Goal: Information Seeking & Learning: Learn about a topic

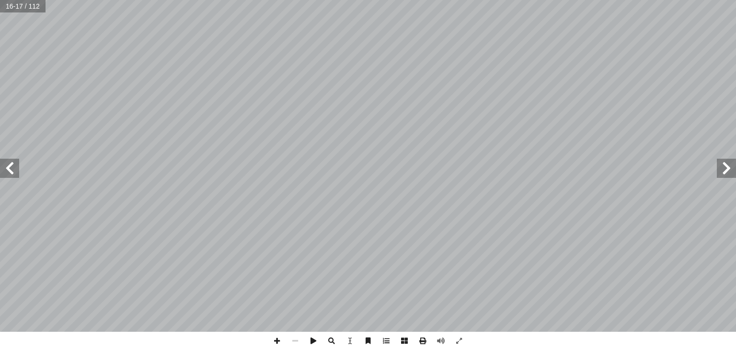
click at [9, 165] on span at bounding box center [9, 168] width 19 height 19
click at [729, 171] on span at bounding box center [726, 168] width 19 height 19
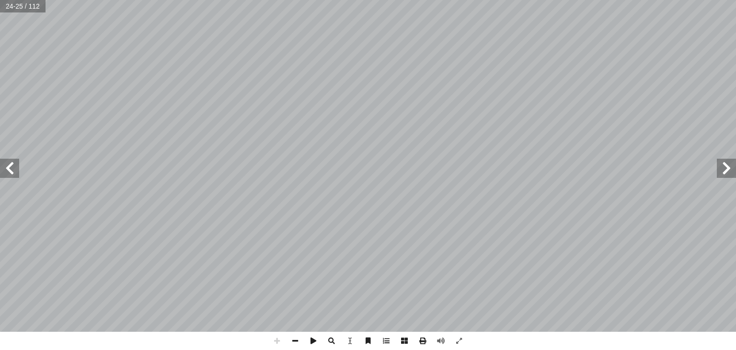
click at [10, 166] on span at bounding box center [9, 168] width 19 height 19
click at [9, 170] on span at bounding box center [9, 168] width 19 height 19
click at [10, 163] on span at bounding box center [9, 168] width 19 height 19
click at [11, 169] on span at bounding box center [9, 168] width 19 height 19
click at [13, 165] on span at bounding box center [9, 168] width 19 height 19
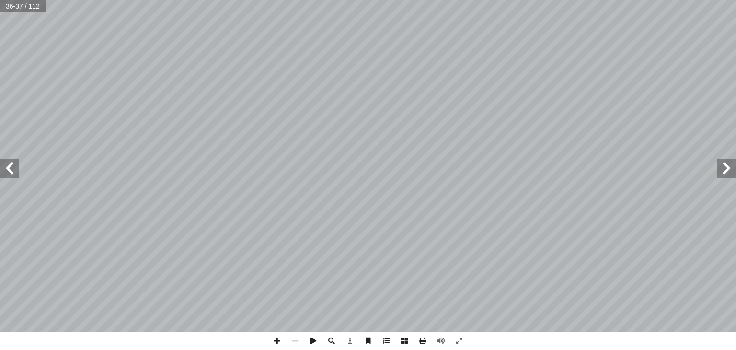
click at [9, 166] on span at bounding box center [9, 168] width 19 height 19
click at [10, 168] on span at bounding box center [9, 168] width 19 height 19
click at [8, 167] on span at bounding box center [9, 168] width 19 height 19
click at [11, 165] on span at bounding box center [9, 168] width 19 height 19
click at [10, 170] on span at bounding box center [9, 168] width 19 height 19
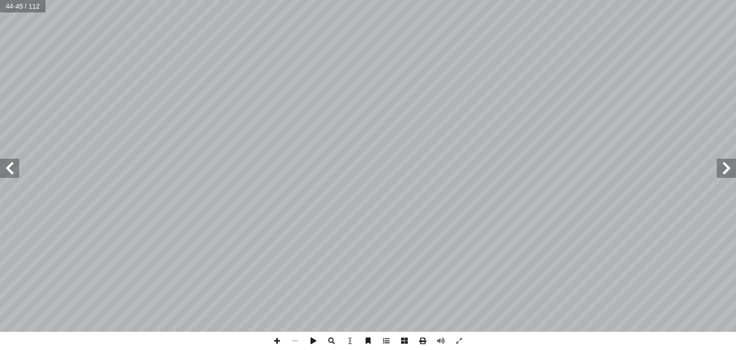
click at [6, 170] on span at bounding box center [9, 168] width 19 height 19
click at [12, 168] on span at bounding box center [9, 168] width 19 height 19
click at [8, 169] on span at bounding box center [9, 168] width 19 height 19
click at [8, 166] on span at bounding box center [9, 168] width 19 height 19
click at [9, 170] on span at bounding box center [9, 168] width 19 height 19
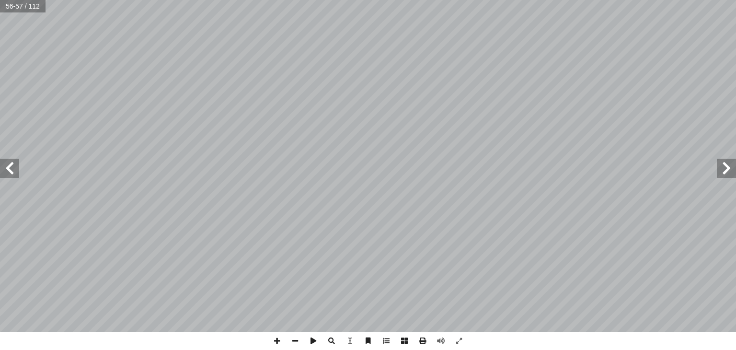
click at [9, 170] on span at bounding box center [9, 168] width 19 height 19
click at [729, 173] on span at bounding box center [726, 168] width 19 height 19
click at [11, 167] on span at bounding box center [9, 168] width 19 height 19
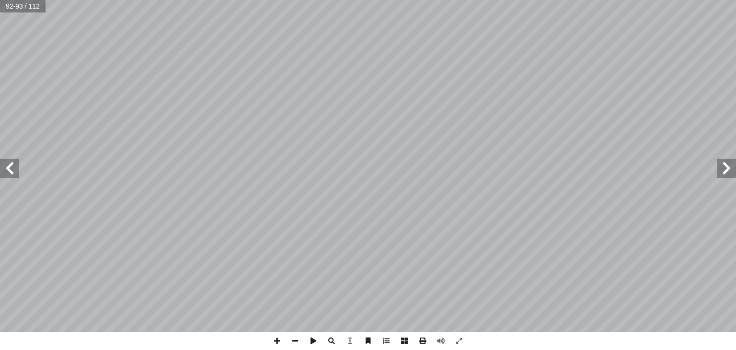
click at [11, 167] on span at bounding box center [9, 168] width 19 height 19
click at [8, 163] on span at bounding box center [9, 168] width 19 height 19
click at [10, 169] on span at bounding box center [9, 168] width 19 height 19
click at [8, 167] on span at bounding box center [9, 168] width 19 height 19
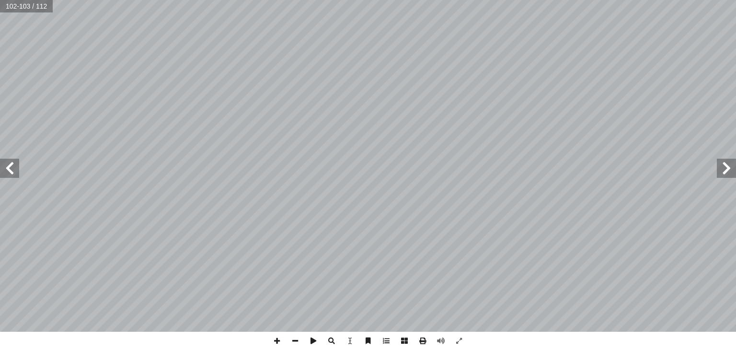
click at [8, 166] on span at bounding box center [9, 168] width 19 height 19
click at [9, 168] on span at bounding box center [9, 168] width 19 height 19
click at [7, 170] on span at bounding box center [9, 168] width 19 height 19
click at [12, 170] on span at bounding box center [9, 168] width 19 height 19
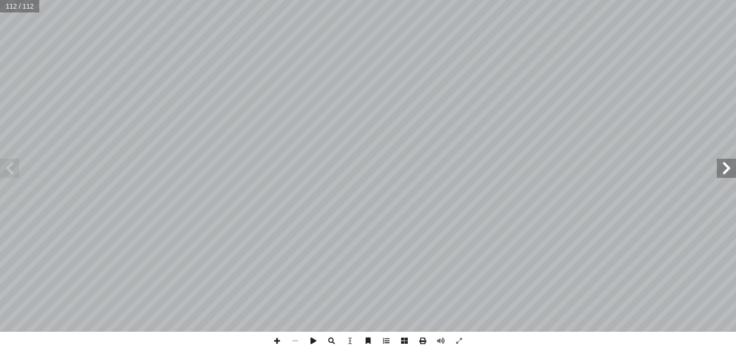
click at [726, 168] on span at bounding box center [726, 168] width 19 height 19
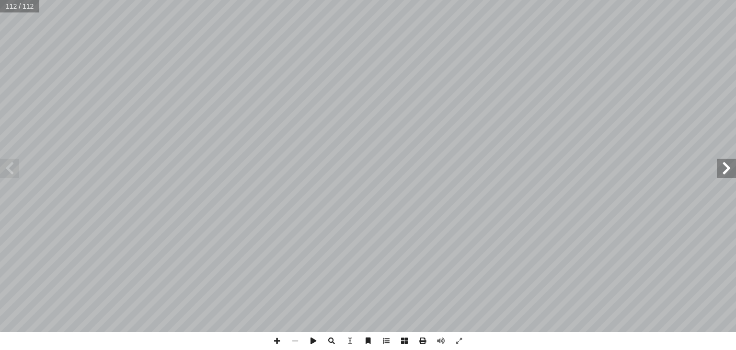
click at [726, 168] on span at bounding box center [726, 168] width 19 height 19
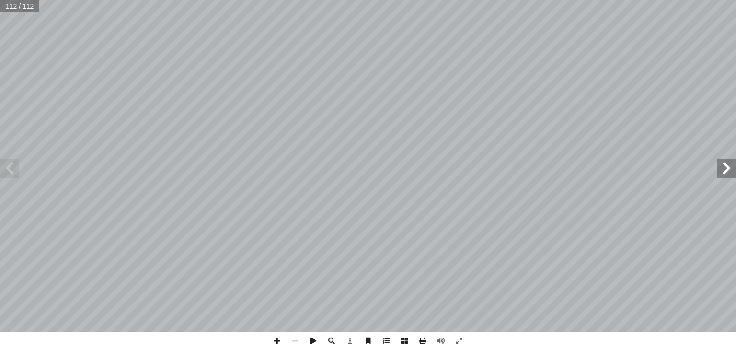
click at [726, 168] on span at bounding box center [726, 168] width 19 height 19
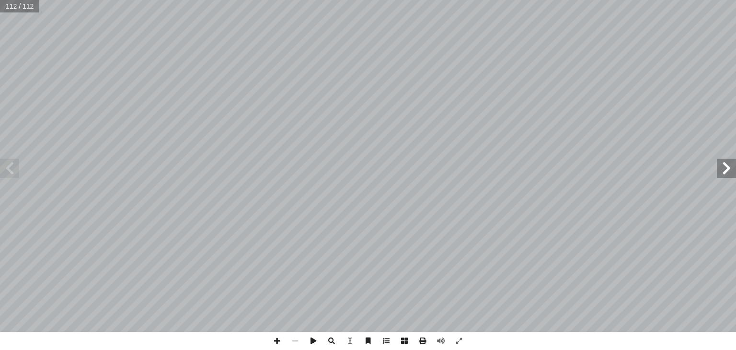
click at [726, 168] on span at bounding box center [726, 168] width 19 height 19
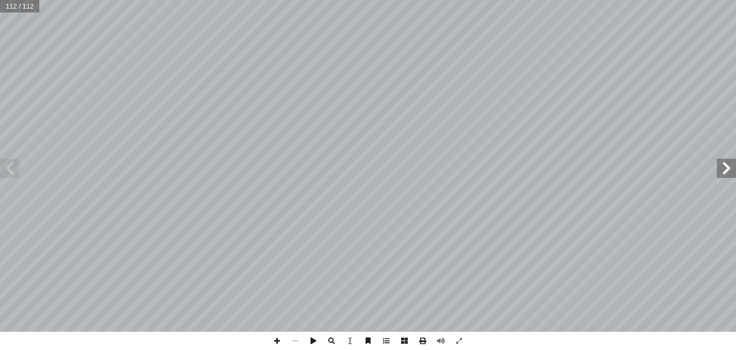
click at [726, 168] on span at bounding box center [726, 168] width 19 height 19
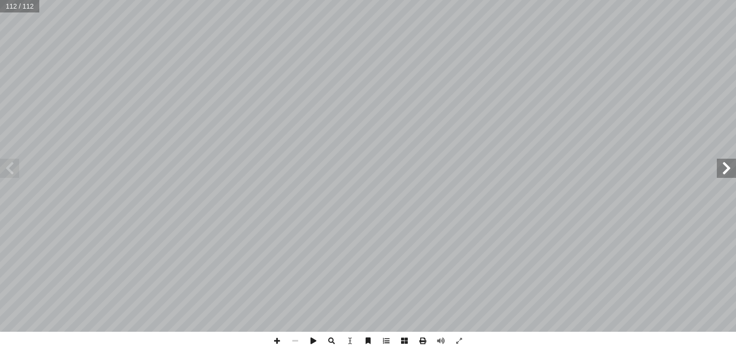
click at [726, 168] on span at bounding box center [726, 168] width 19 height 19
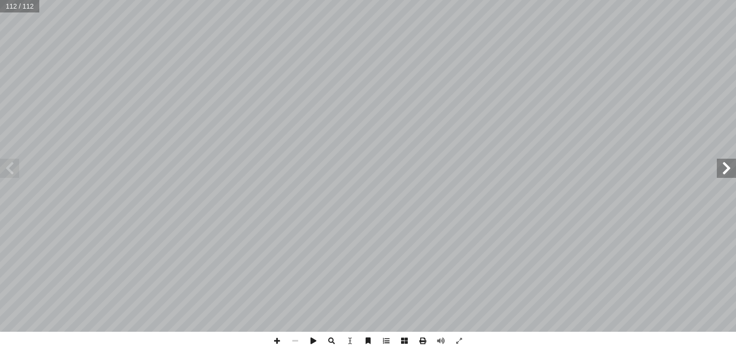
click at [726, 168] on span at bounding box center [726, 168] width 19 height 19
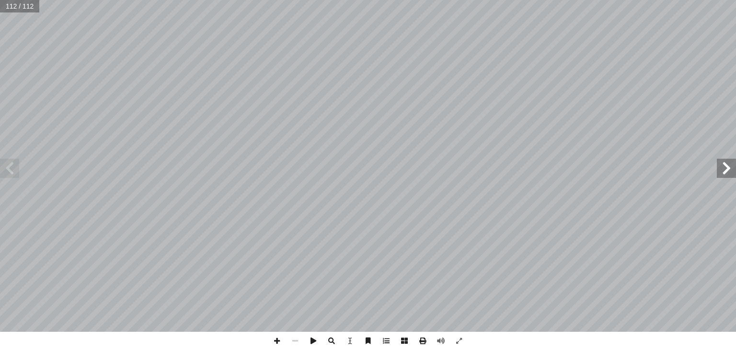
click at [726, 168] on span at bounding box center [726, 168] width 19 height 19
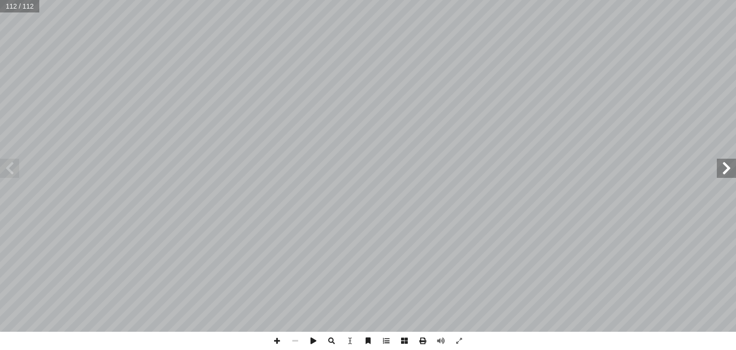
click at [726, 168] on span at bounding box center [726, 168] width 19 height 19
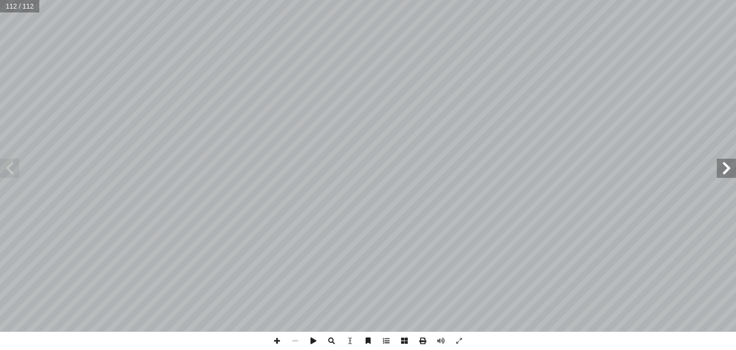
click at [726, 168] on span at bounding box center [726, 168] width 19 height 19
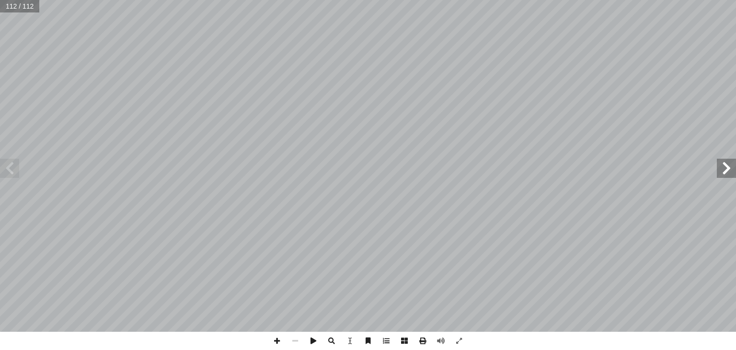
click at [726, 168] on span at bounding box center [726, 168] width 19 height 19
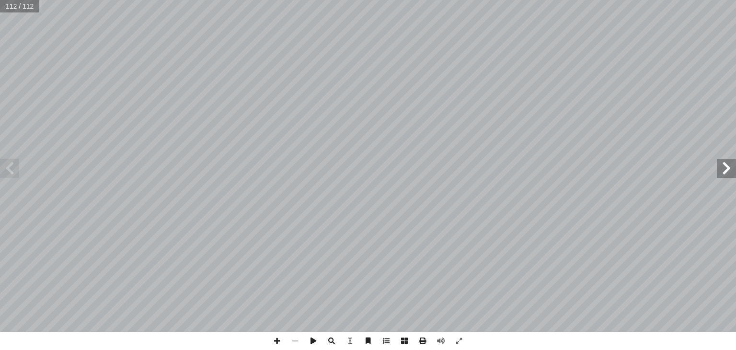
click at [726, 168] on span at bounding box center [726, 168] width 19 height 19
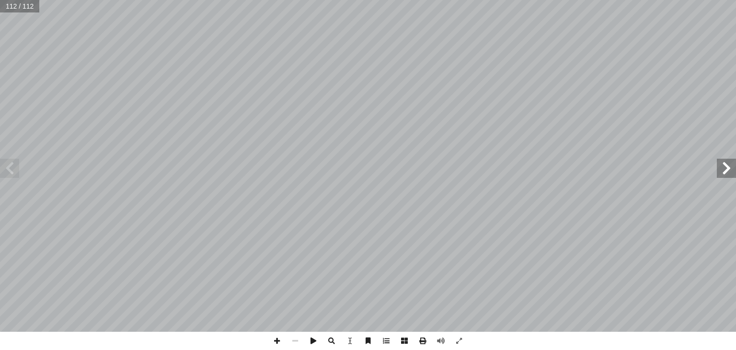
click at [726, 168] on span at bounding box center [726, 168] width 19 height 19
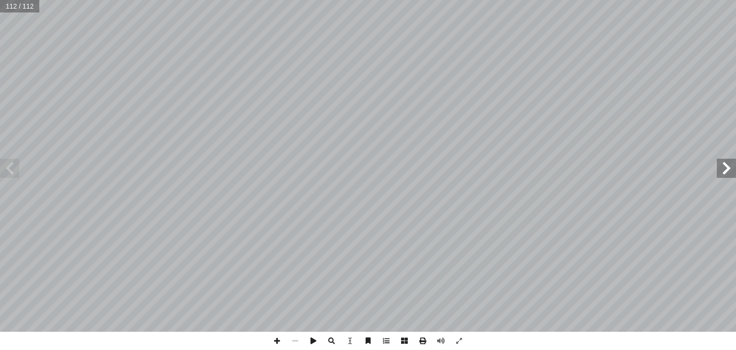
click at [726, 168] on span at bounding box center [726, 168] width 19 height 19
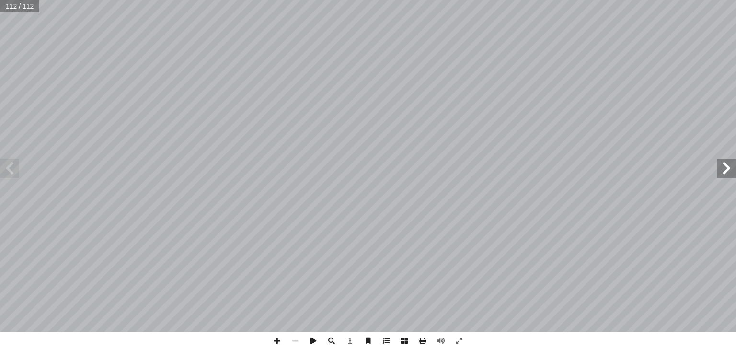
click at [726, 168] on span at bounding box center [726, 168] width 19 height 19
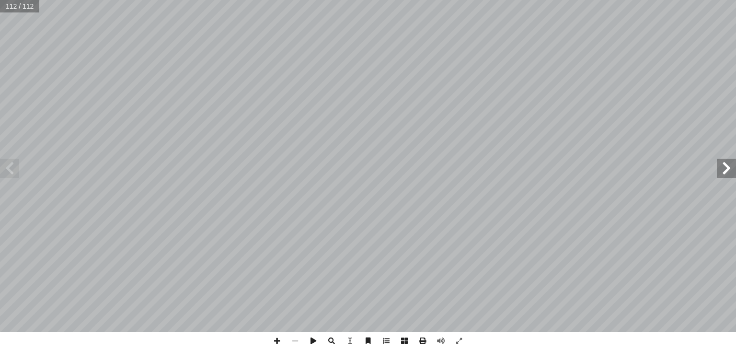
click at [726, 168] on span at bounding box center [726, 168] width 19 height 19
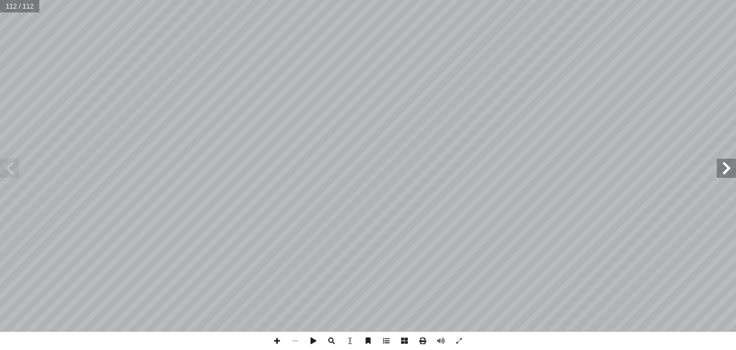
click at [726, 168] on span at bounding box center [726, 168] width 19 height 19
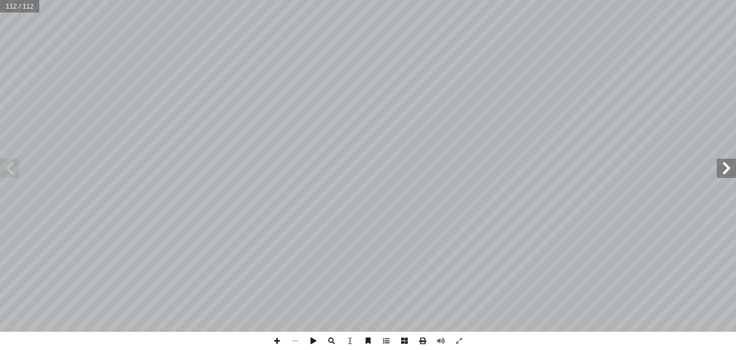
click at [726, 169] on span at bounding box center [726, 168] width 19 height 19
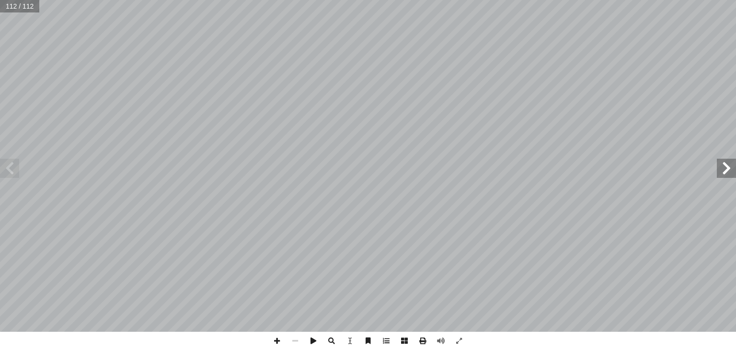
click at [726, 169] on span at bounding box center [726, 168] width 19 height 19
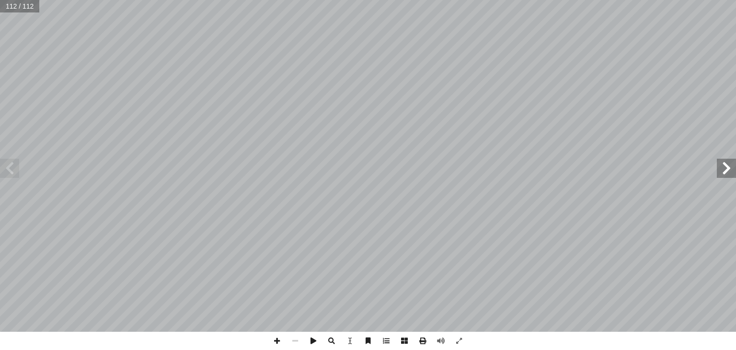
click at [726, 169] on span at bounding box center [726, 168] width 19 height 19
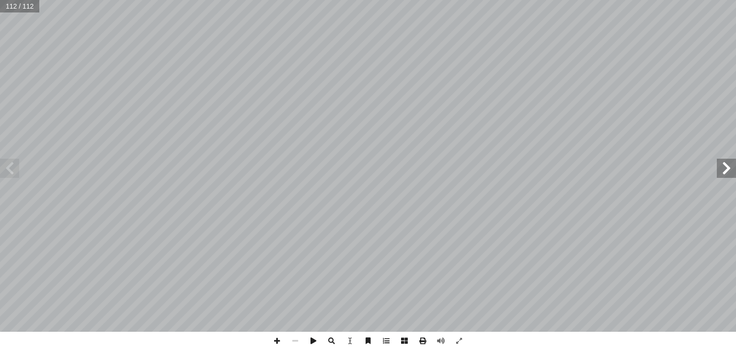
click at [726, 169] on span at bounding box center [726, 168] width 19 height 19
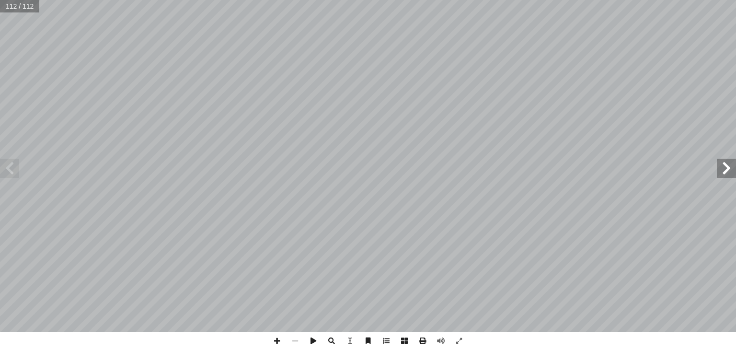
click at [726, 169] on span at bounding box center [726, 168] width 19 height 19
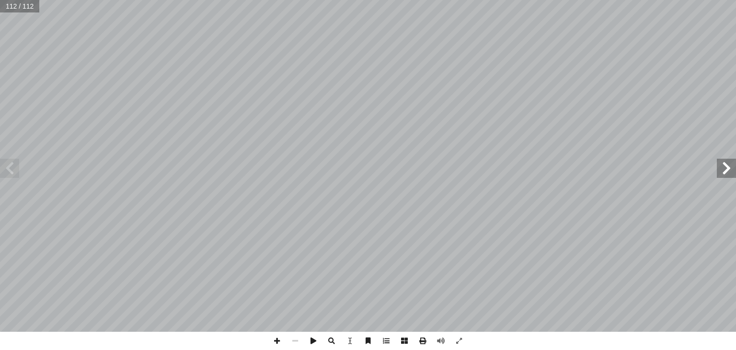
click at [726, 169] on span at bounding box center [726, 168] width 19 height 19
click at [6, 171] on span at bounding box center [9, 168] width 19 height 19
click at [734, 175] on span at bounding box center [726, 168] width 19 height 19
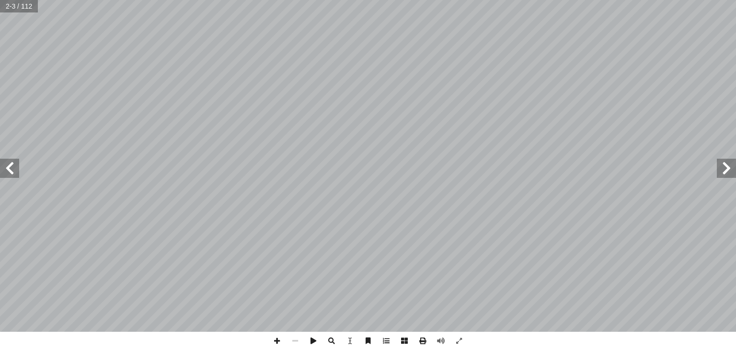
click at [8, 171] on span at bounding box center [9, 168] width 19 height 19
click at [7, 172] on span at bounding box center [9, 168] width 19 height 19
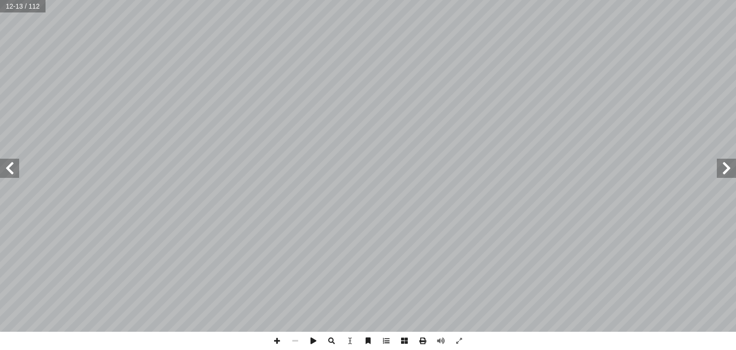
click at [729, 172] on span at bounding box center [726, 168] width 19 height 19
click at [729, 171] on span at bounding box center [726, 168] width 19 height 19
click at [9, 169] on span at bounding box center [9, 168] width 19 height 19
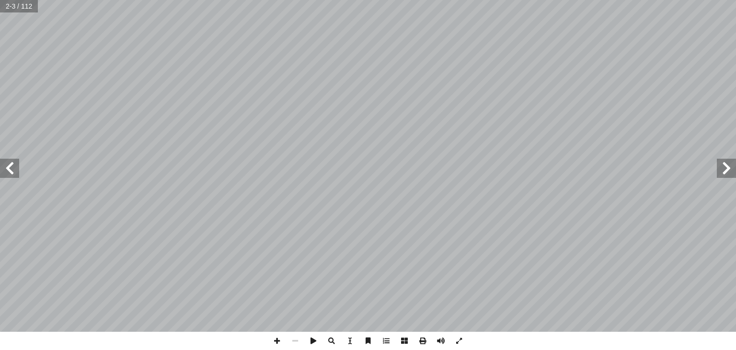
click at [9, 169] on span at bounding box center [9, 168] width 19 height 19
click at [10, 168] on span at bounding box center [9, 168] width 19 height 19
click at [7, 169] on span at bounding box center [9, 168] width 19 height 19
click at [728, 169] on span at bounding box center [726, 168] width 19 height 19
